Goal: Navigation & Orientation: Understand site structure

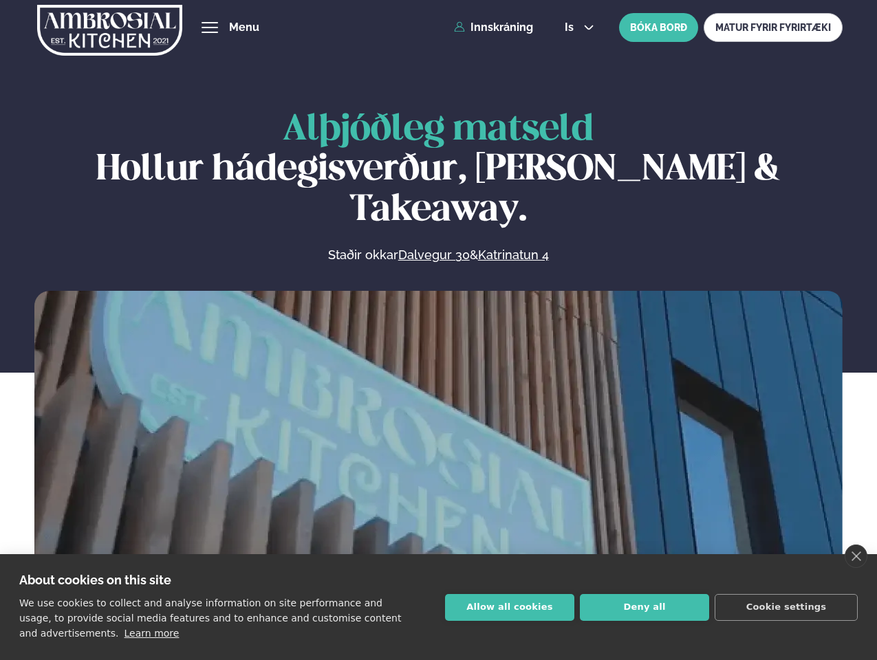
click at [856, 556] on link "close" at bounding box center [856, 556] width 23 height 23
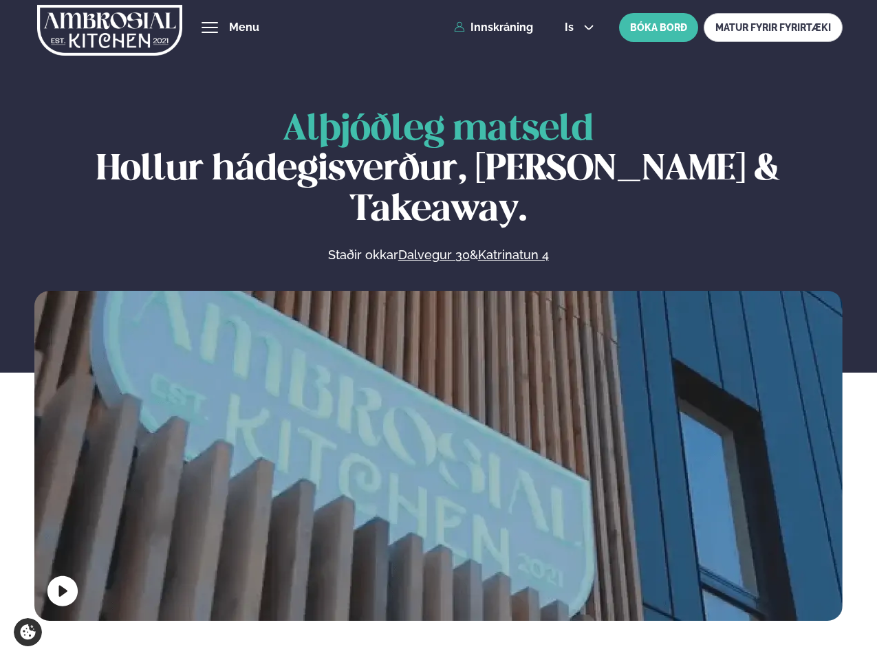
click at [210, 28] on span "hamburger" at bounding box center [210, 27] width 12 height 12
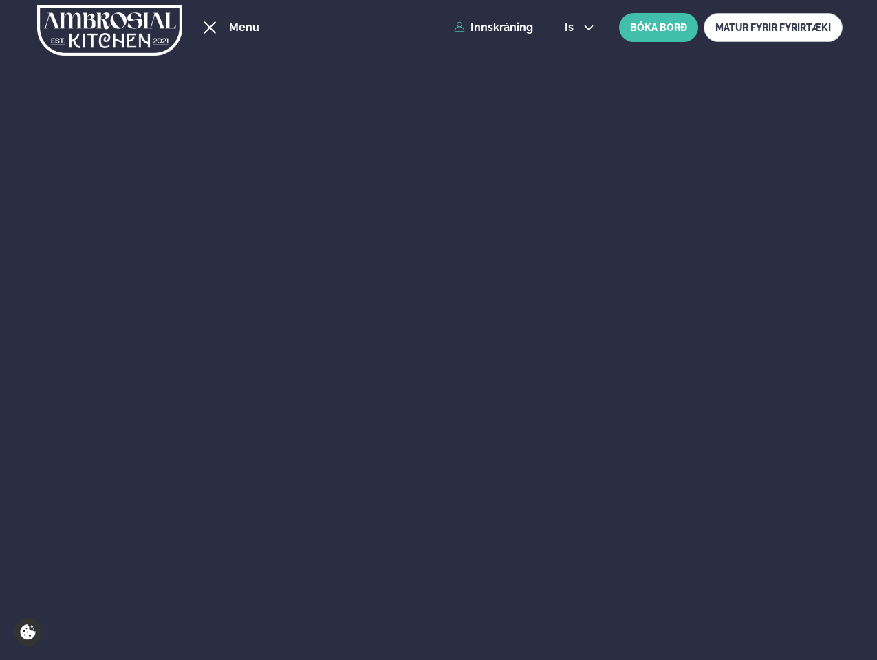
click at [578, 28] on span "is" at bounding box center [571, 27] width 13 height 11
click at [438, 453] on div "Um okkur" at bounding box center [380, 429] width 853 height 52
